Goal: Task Accomplishment & Management: Use online tool/utility

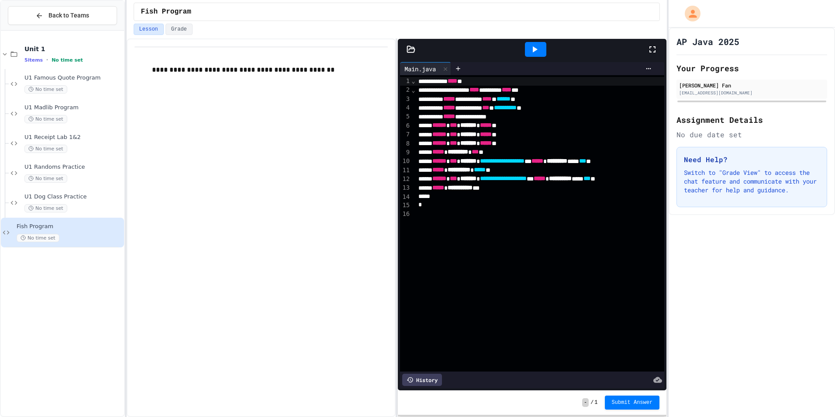
click at [535, 48] on icon at bounding box center [535, 49] width 5 height 6
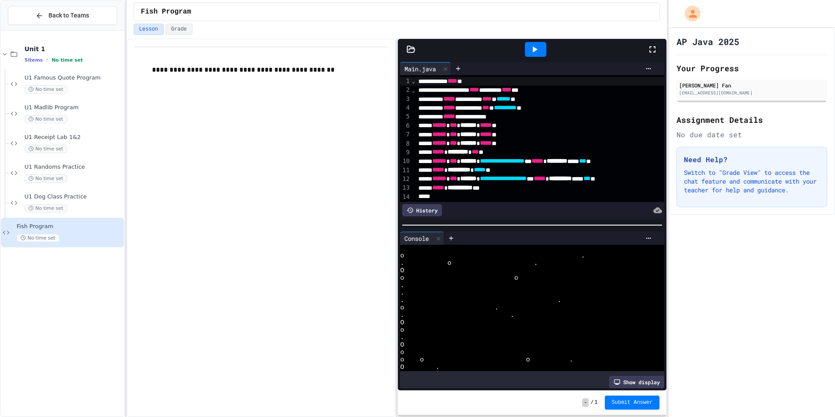
click at [540, 45] on icon at bounding box center [534, 49] width 10 height 10
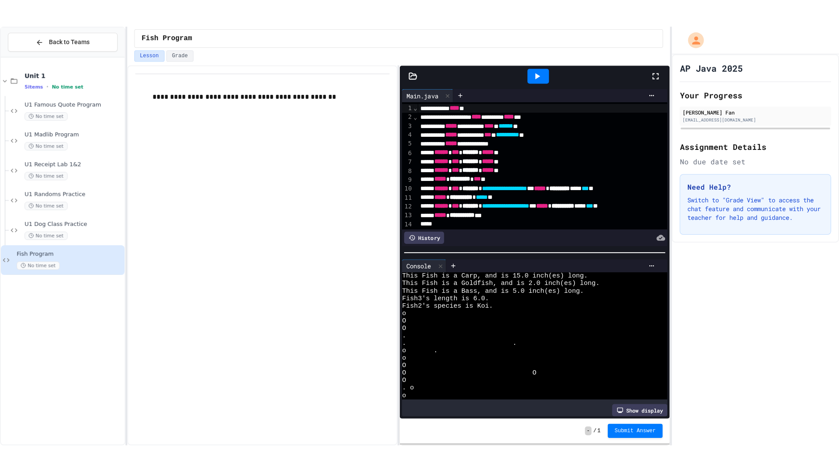
scroll to position [34, 0]
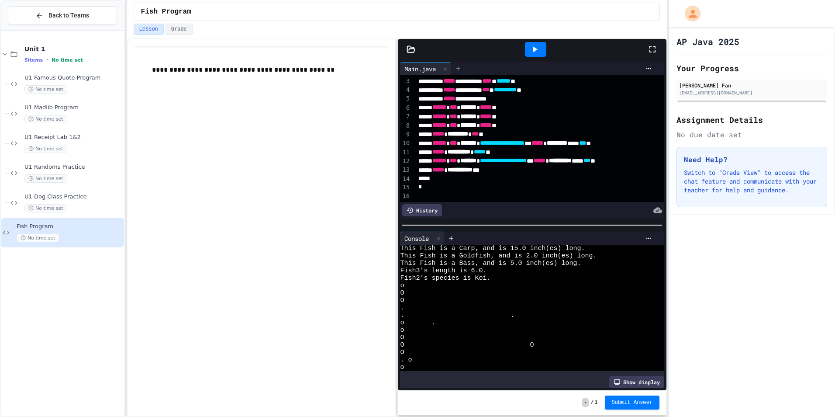
click at [458, 69] on icon at bounding box center [459, 68] width 4 height 4
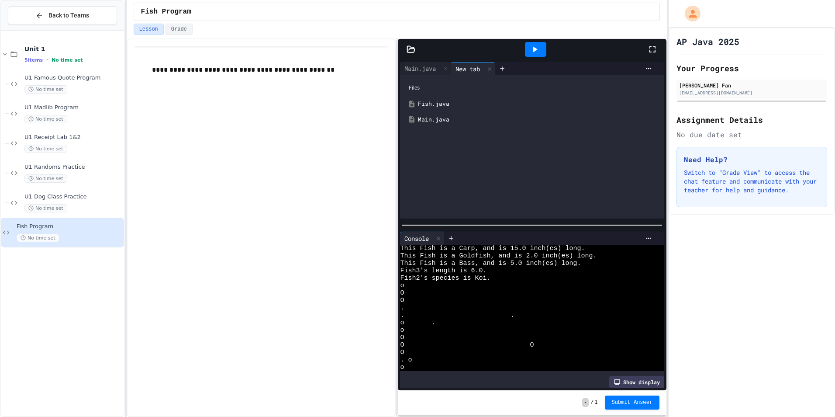
click at [477, 106] on div "Fish.java" at bounding box center [538, 104] width 241 height 9
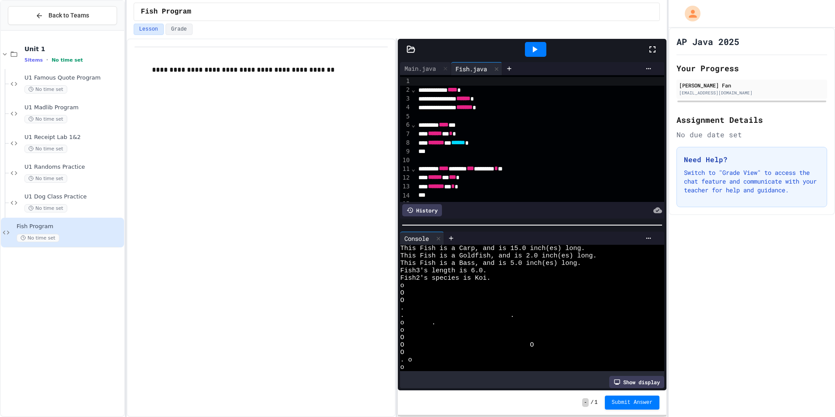
click at [652, 46] on icon at bounding box center [653, 49] width 6 height 6
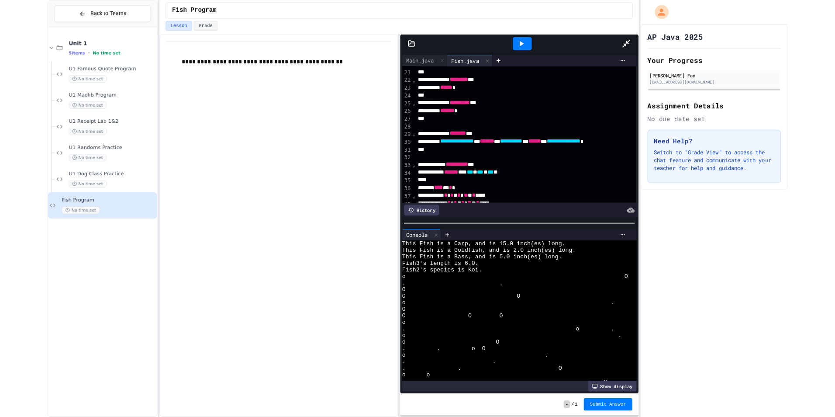
scroll to position [262, 0]
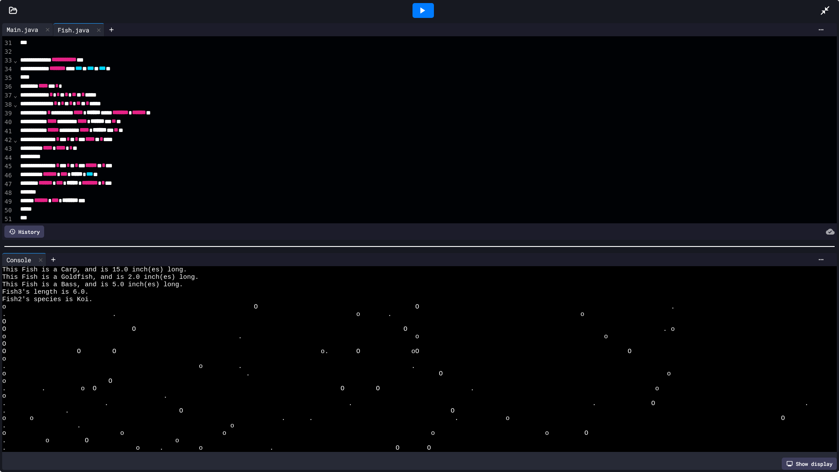
click at [20, 37] on div "**********" at bounding box center [417, 33] width 800 height 9
click at [20, 30] on div "Main.java" at bounding box center [22, 29] width 40 height 9
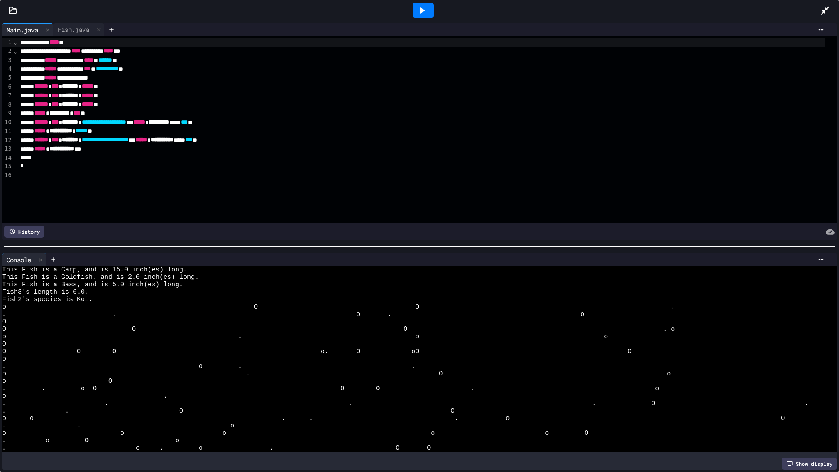
click at [822, 7] on icon at bounding box center [825, 10] width 10 height 10
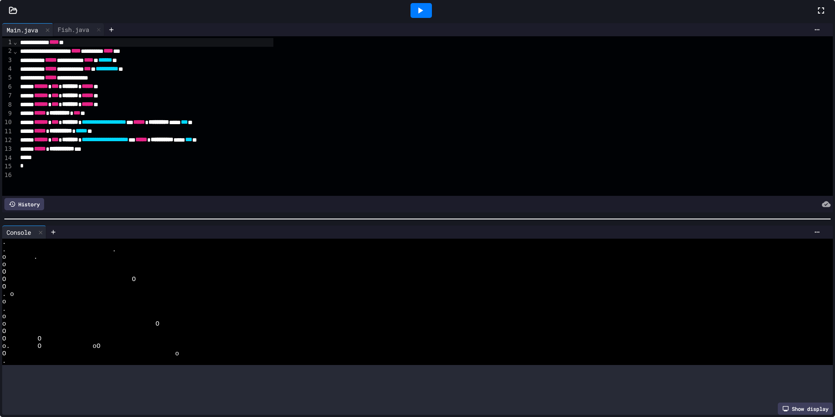
scroll to position [59, 0]
